Goal: Navigation & Orientation: Find specific page/section

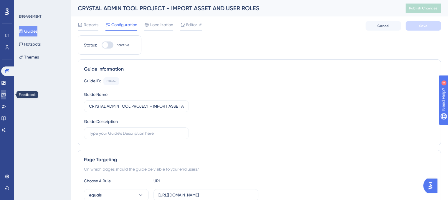
click at [6, 95] on icon at bounding box center [3, 95] width 5 height 5
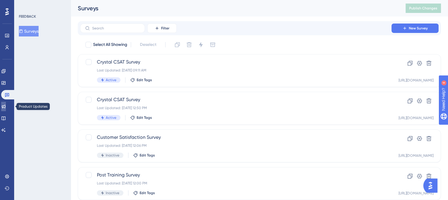
click at [6, 104] on link at bounding box center [3, 106] width 5 height 9
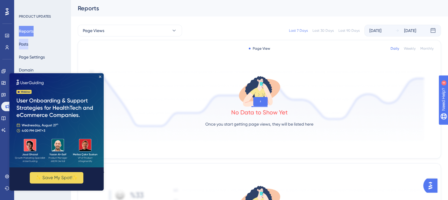
click at [28, 46] on button "Posts" at bounding box center [23, 44] width 9 height 11
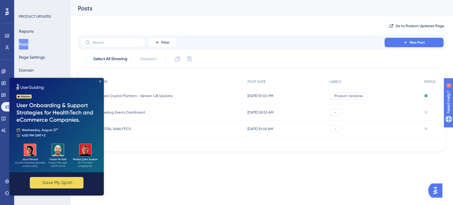
click at [100, 81] on icon "Close Preview" at bounding box center [100, 81] width 2 height 2
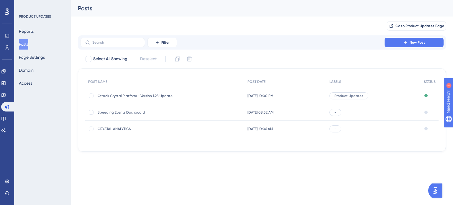
click at [268, 95] on span "[DATE] 10:00 PM" at bounding box center [260, 95] width 26 height 5
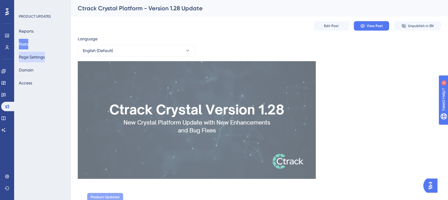
click at [35, 59] on button "Page Settings" at bounding box center [32, 57] width 26 height 11
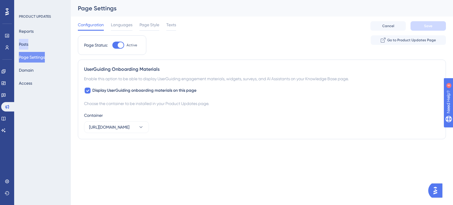
click at [28, 45] on button "Posts" at bounding box center [23, 44] width 9 height 11
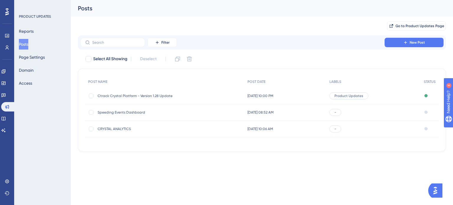
click at [260, 94] on span "[DATE] 10:00 PM" at bounding box center [260, 95] width 26 height 5
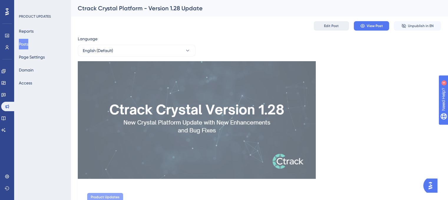
click at [334, 24] on span "Edit Post" at bounding box center [331, 26] width 15 height 5
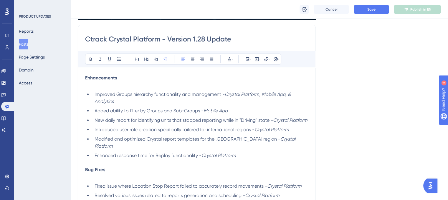
scroll to position [48, 0]
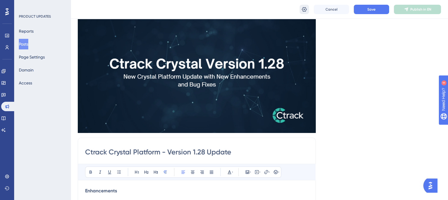
click at [302, 10] on icon at bounding box center [304, 9] width 6 height 6
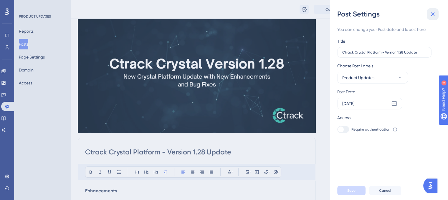
click at [435, 15] on icon at bounding box center [432, 14] width 7 height 7
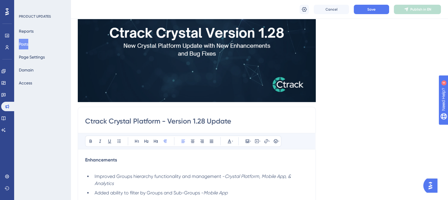
scroll to position [0, 0]
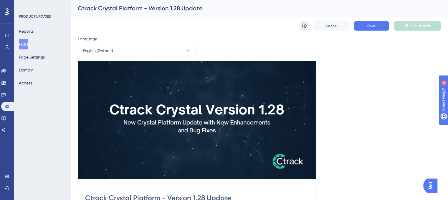
click at [306, 27] on icon at bounding box center [304, 26] width 6 height 6
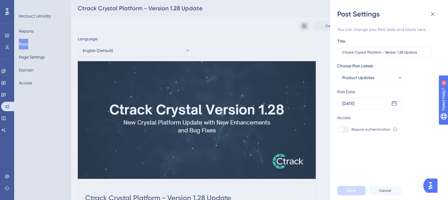
click at [306, 27] on div "Post Settings You can change your Post date and labels here. Title Ctrack Cryst…" at bounding box center [224, 100] width 448 height 200
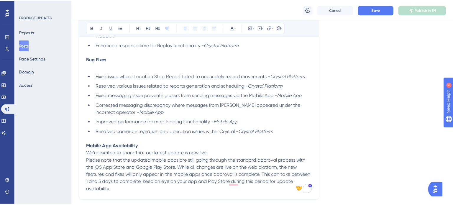
scroll to position [265, 0]
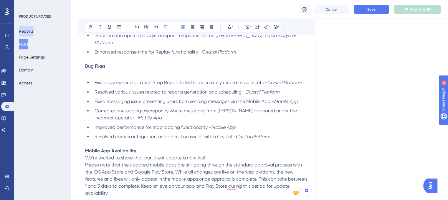
click at [32, 34] on button "Reports" at bounding box center [26, 31] width 15 height 11
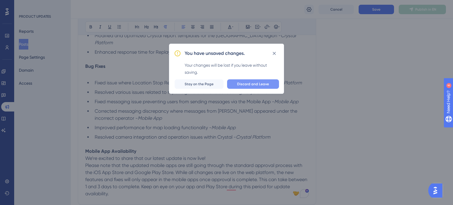
click at [254, 86] on button "Discard and Leave" at bounding box center [253, 83] width 52 height 9
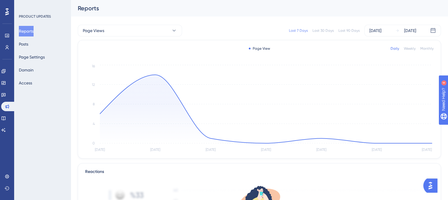
click at [34, 89] on div "PRODUCT UPDATES Reports Posts Page Settings Domain Access" at bounding box center [42, 100] width 57 height 200
click at [32, 86] on button "Access" at bounding box center [25, 83] width 13 height 11
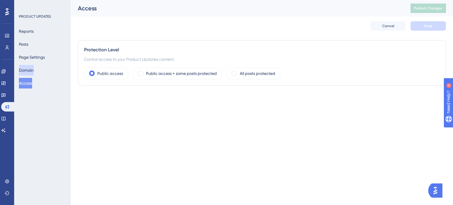
click at [32, 73] on button "Domain" at bounding box center [26, 70] width 15 height 11
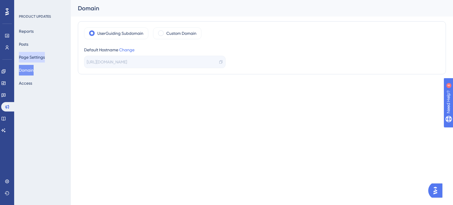
click at [34, 54] on button "Page Settings" at bounding box center [32, 57] width 26 height 11
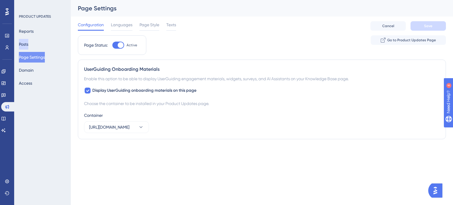
click at [28, 42] on button "Posts" at bounding box center [23, 44] width 9 height 11
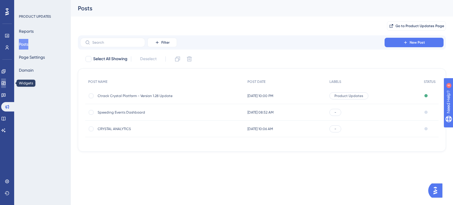
click at [6, 81] on icon at bounding box center [3, 83] width 5 height 5
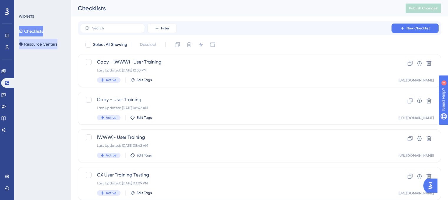
drag, startPoint x: 50, startPoint y: 48, endPoint x: 54, endPoint y: 51, distance: 4.8
click at [51, 49] on button "Resource Centers" at bounding box center [38, 44] width 39 height 11
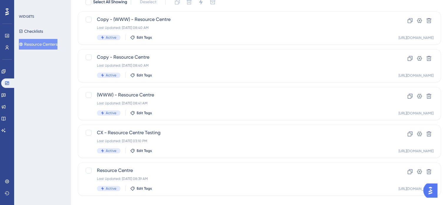
scroll to position [52, 0]
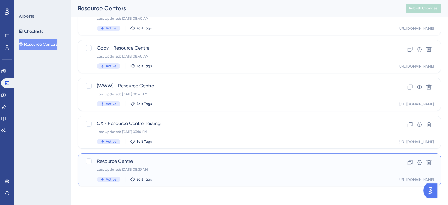
click at [171, 169] on div "Last Updated: [DATE] 08:39 AM" at bounding box center [236, 169] width 278 height 5
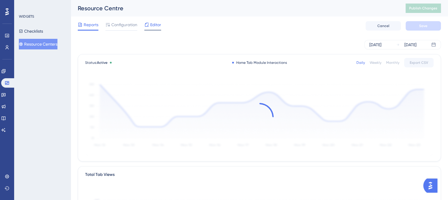
click at [152, 22] on span "Editor" at bounding box center [155, 24] width 11 height 7
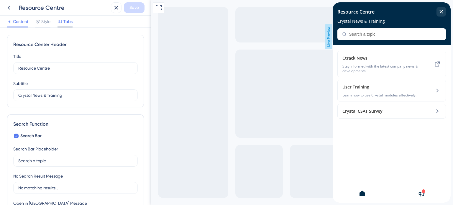
click at [65, 24] on span "Tabs" at bounding box center [67, 21] width 9 height 7
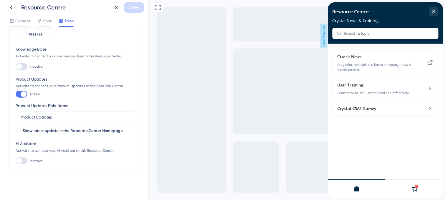
scroll to position [46, 0]
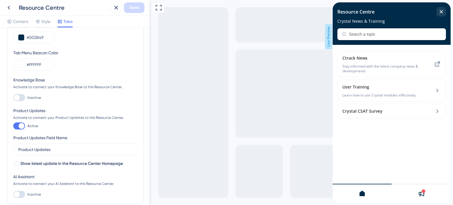
click at [424, 187] on div at bounding box center [420, 193] width 59 height 19
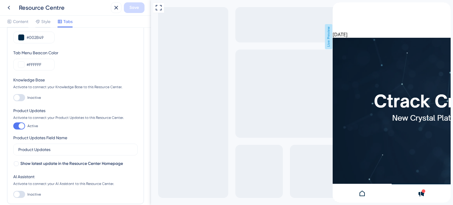
click at [425, 188] on div at bounding box center [420, 193] width 59 height 19
click at [339, 25] on icon "close resource center" at bounding box center [337, 26] width 3 height 3
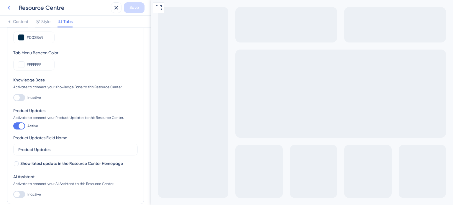
click at [13, 8] on button at bounding box center [9, 7] width 11 height 11
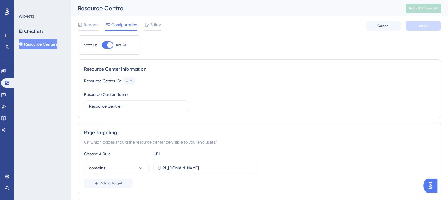
drag, startPoint x: 56, startPoint y: 129, endPoint x: 76, endPoint y: 121, distance: 22.4
click at [57, 129] on div "WIDGETS Checklists Resource Centers" at bounding box center [42, 100] width 57 height 200
